Goal: Check status: Check status

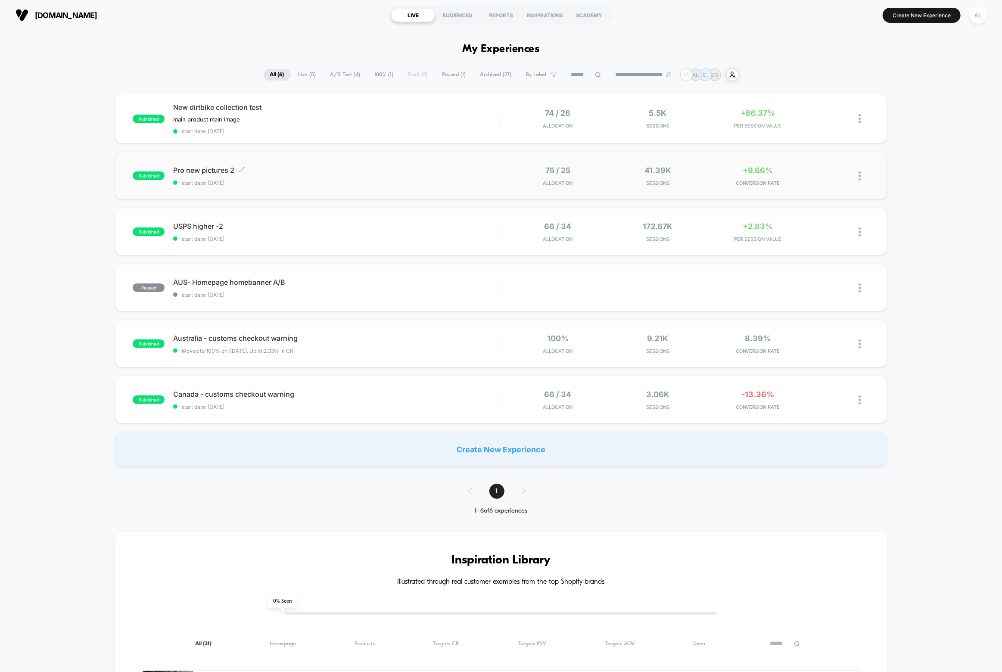
click at [307, 171] on span "Pro new pictures 2 Click to edit experience details" at bounding box center [336, 170] width 327 height 9
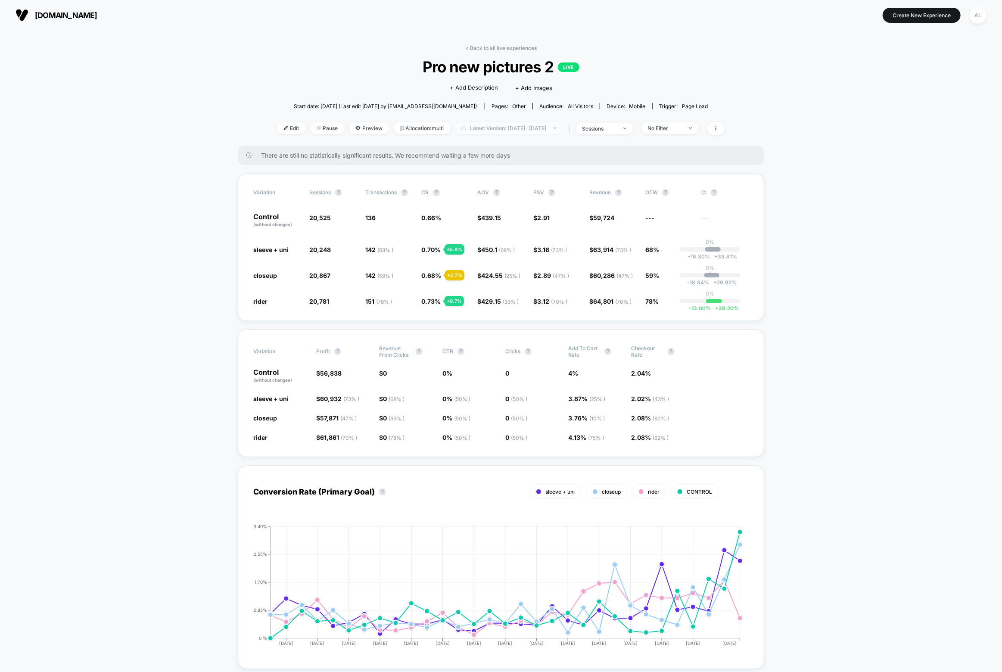
click at [558, 126] on span "Latest Version: [DATE] - [DATE]" at bounding box center [509, 128] width 108 height 12
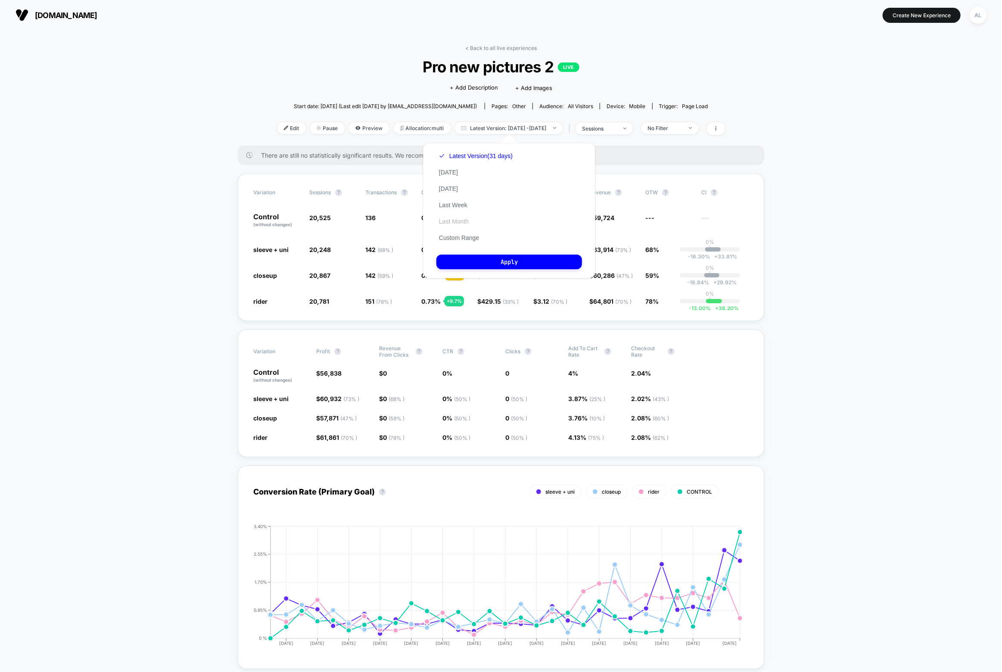
click at [452, 220] on button "Last Month" at bounding box center [453, 222] width 35 height 8
click at [500, 263] on button "Apply" at bounding box center [509, 262] width 146 height 15
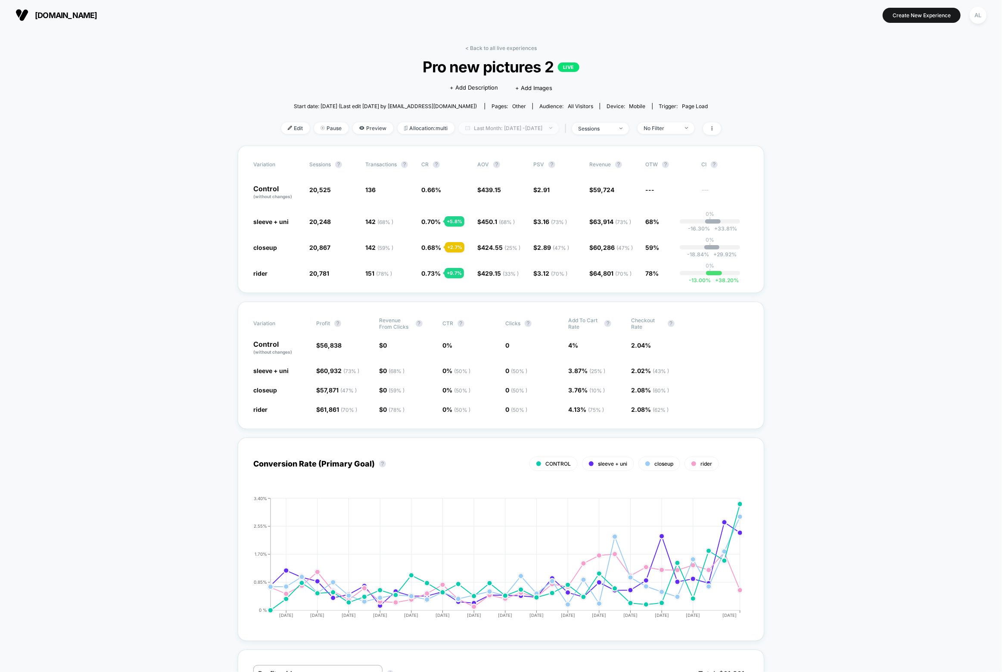
click at [487, 130] on span "Last Month: [DATE] - [DATE]" at bounding box center [509, 128] width 100 height 12
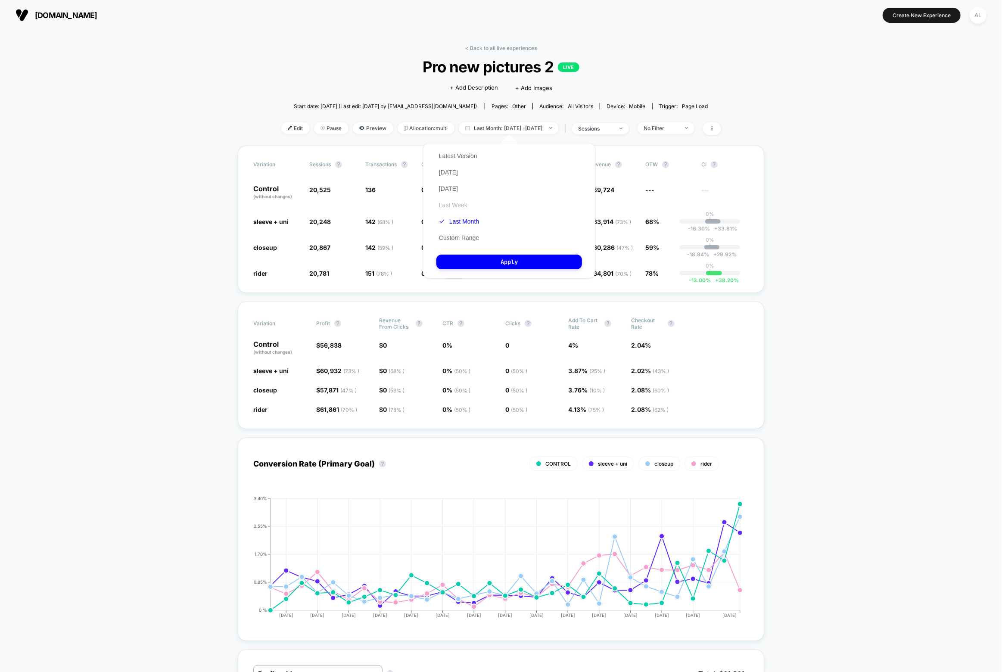
click at [463, 205] on button "Last Week" at bounding box center [453, 205] width 34 height 8
click at [464, 237] on button "Custom Range" at bounding box center [458, 238] width 45 height 8
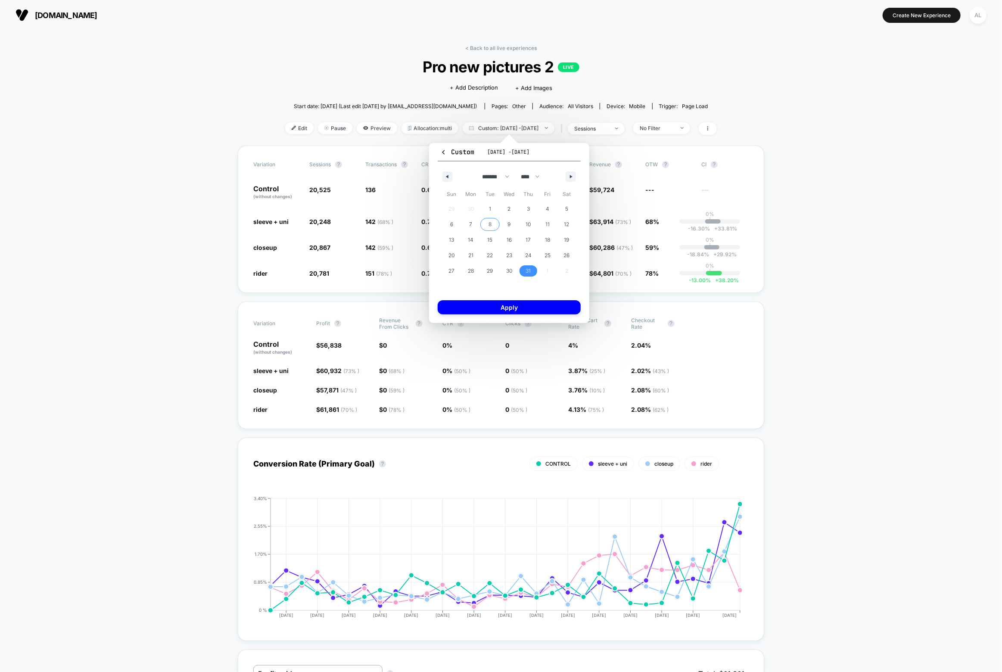
click at [492, 223] on span "8" at bounding box center [489, 224] width 19 height 11
click at [509, 243] on span "16" at bounding box center [509, 240] width 5 height 16
click at [524, 302] on button "Apply" at bounding box center [509, 307] width 143 height 14
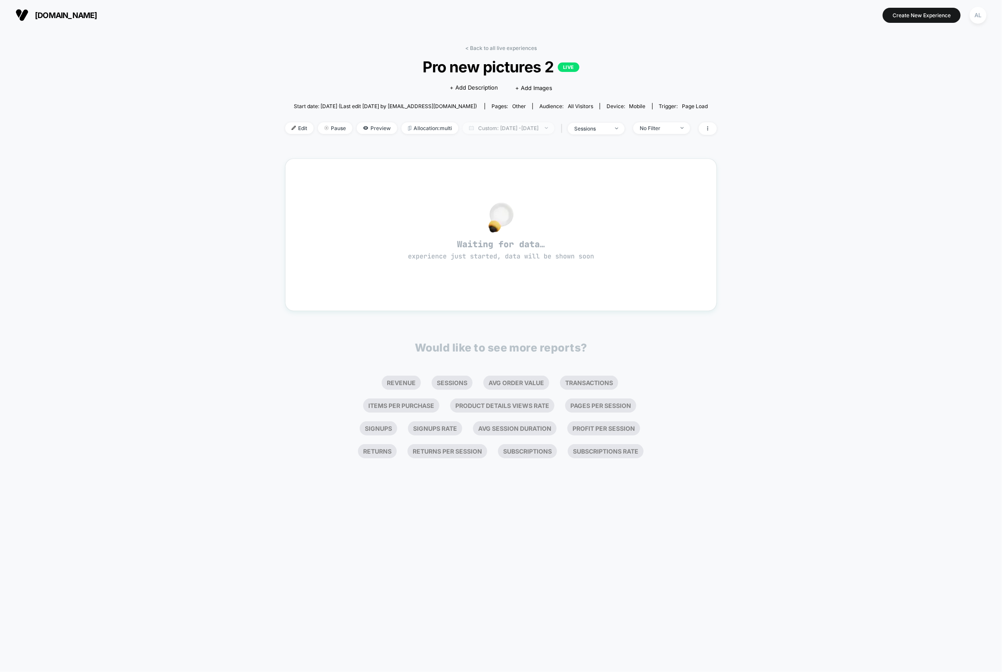
click at [519, 130] on span "Custom: [DATE] - [DATE]" at bounding box center [509, 128] width 92 height 12
select select "*"
select select "****"
click at [462, 237] on button "Custom Range" at bounding box center [464, 238] width 56 height 8
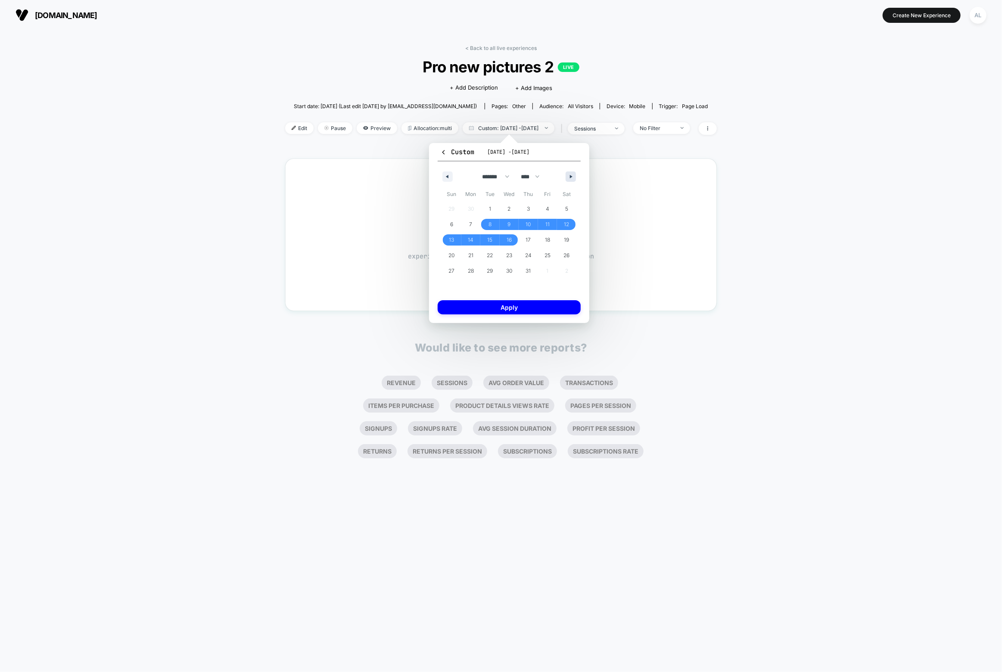
click at [573, 175] on icon "button" at bounding box center [572, 176] width 4 height 3
select select "*"
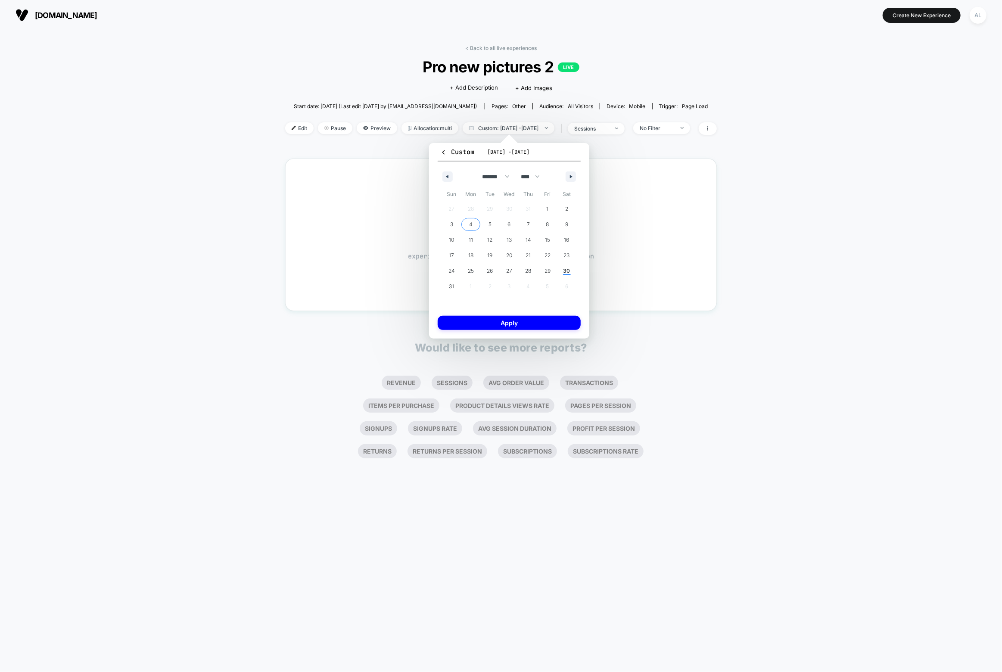
click at [468, 223] on span "4" at bounding box center [470, 224] width 19 height 11
click at [472, 268] on span "25" at bounding box center [471, 271] width 6 height 16
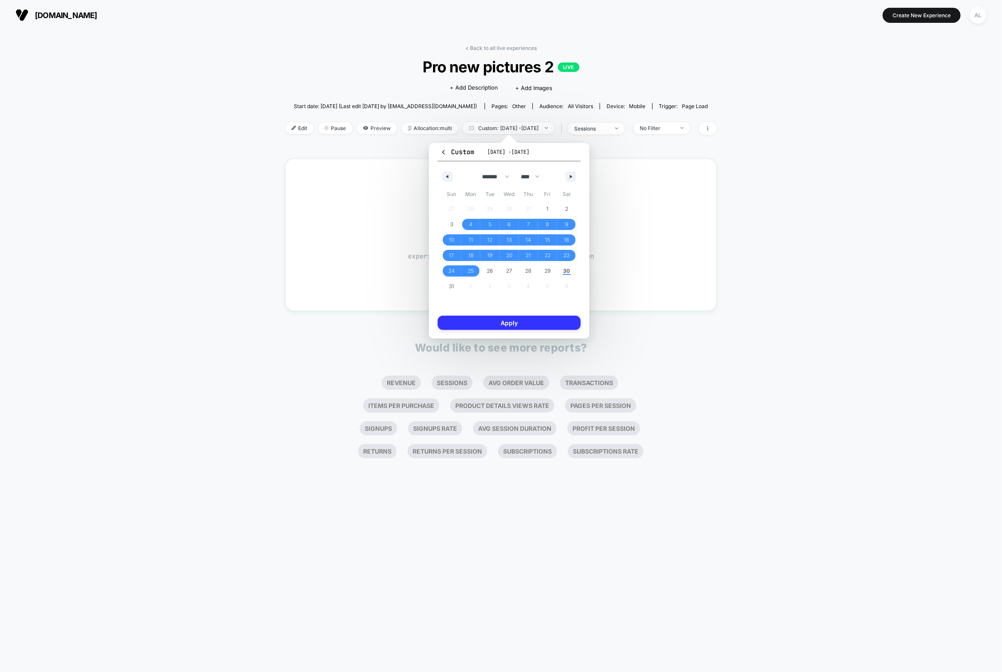
click at [488, 322] on button "Apply" at bounding box center [509, 323] width 143 height 14
